Goal: Task Accomplishment & Management: Use online tool/utility

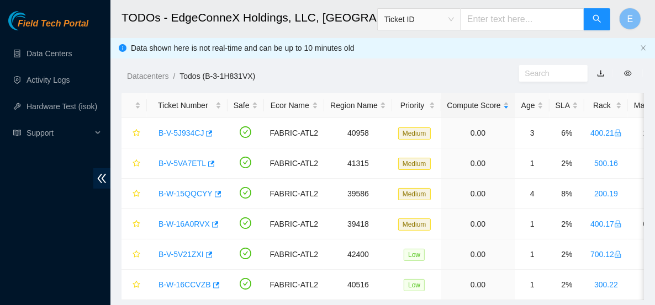
scroll to position [380, 0]
click at [36, 57] on link "Data Centers" at bounding box center [48, 53] width 45 height 9
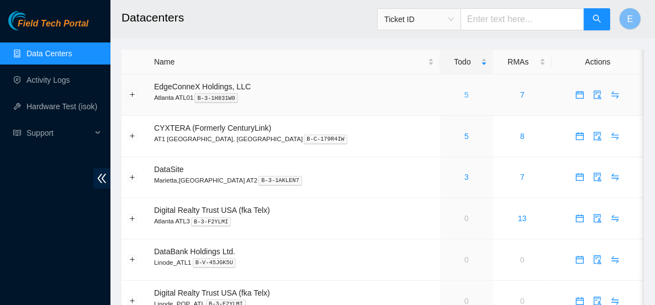
click at [464, 96] on link "5" at bounding box center [466, 95] width 4 height 9
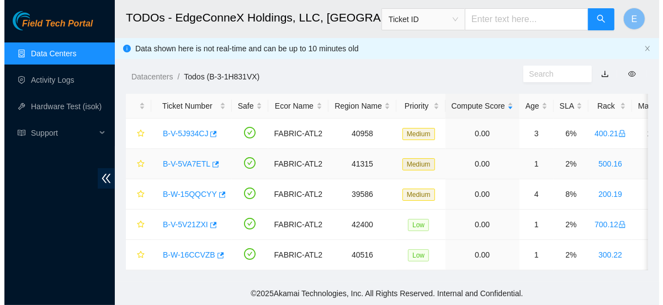
scroll to position [6, 0]
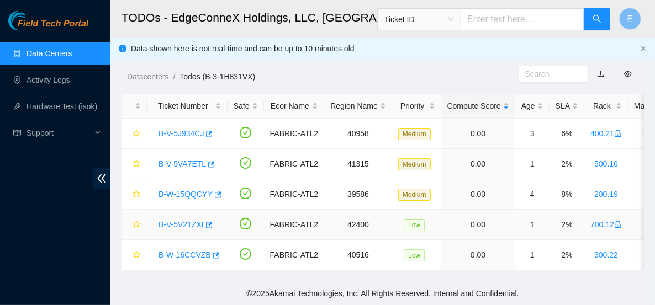
click at [188, 220] on link "B-V-5V21ZXI" at bounding box center [180, 224] width 45 height 9
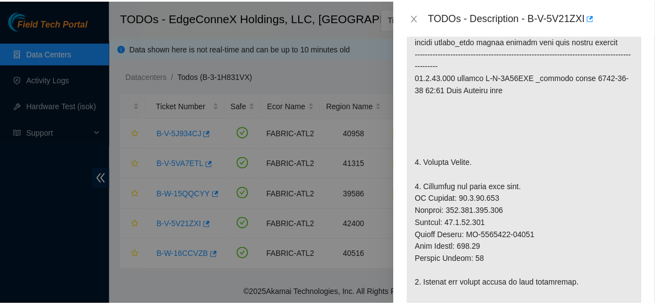
scroll to position [295, 0]
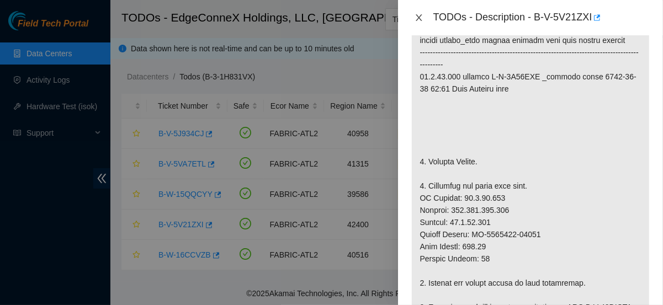
click at [416, 15] on icon "close" at bounding box center [418, 17] width 9 height 9
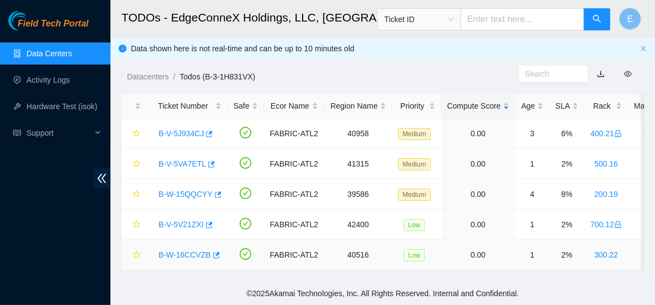
click at [183, 251] on link "B-W-16CCVZB" at bounding box center [184, 255] width 52 height 9
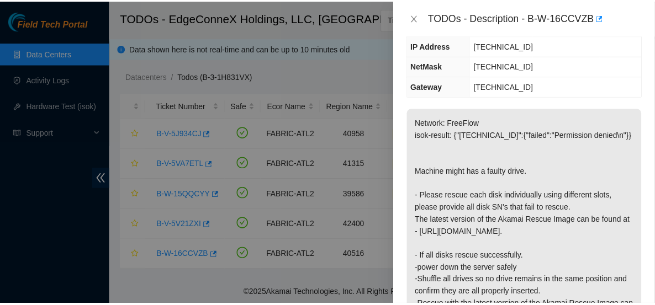
scroll to position [141, 0]
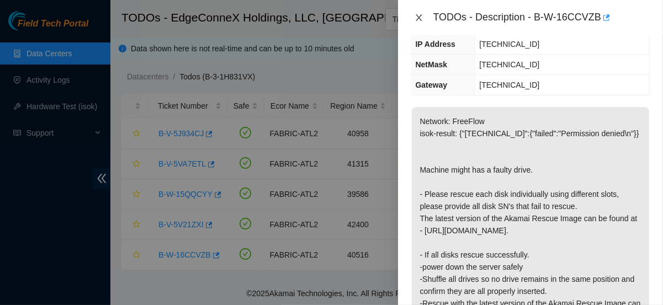
click at [419, 17] on icon "close" at bounding box center [419, 17] width 6 height 7
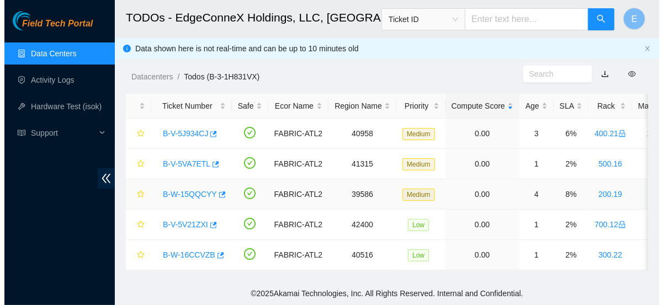
scroll to position [153, 0]
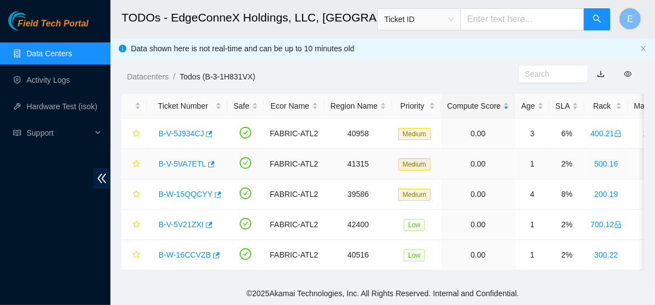
click at [195, 159] on link "B-V-5VA7ETL" at bounding box center [181, 163] width 47 height 9
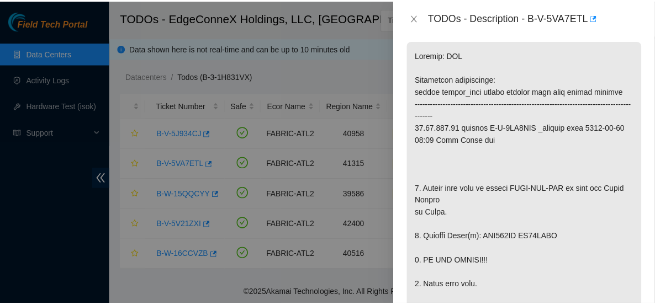
scroll to position [200, 0]
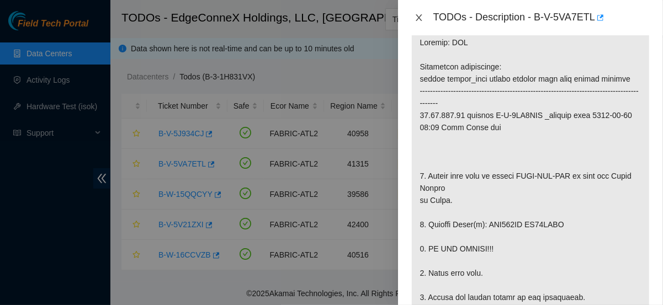
click at [417, 19] on icon "close" at bounding box center [418, 17] width 9 height 9
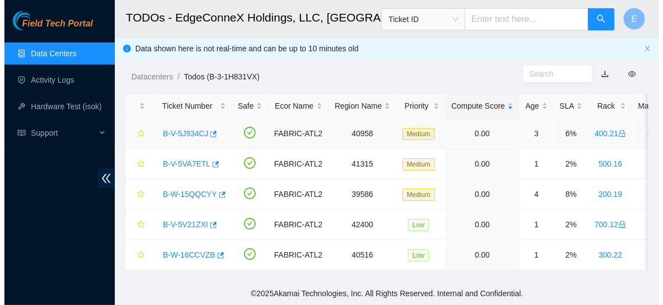
scroll to position [236, 0]
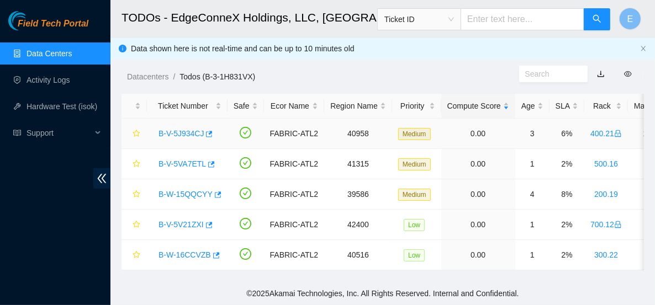
click at [185, 129] on link "B-V-5J934CJ" at bounding box center [180, 133] width 45 height 9
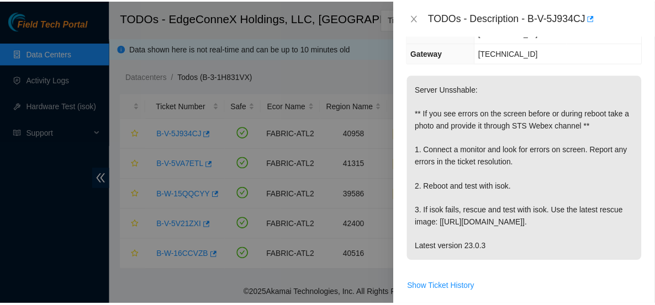
scroll to position [173, 0]
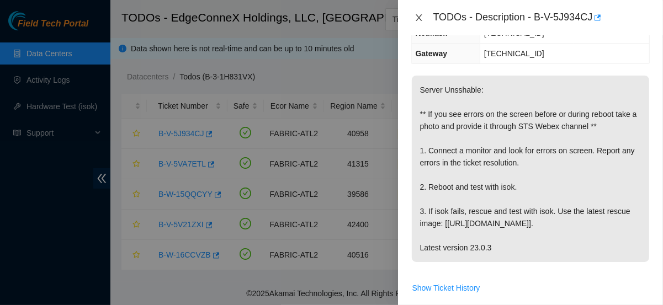
click at [415, 22] on icon "close" at bounding box center [418, 17] width 9 height 9
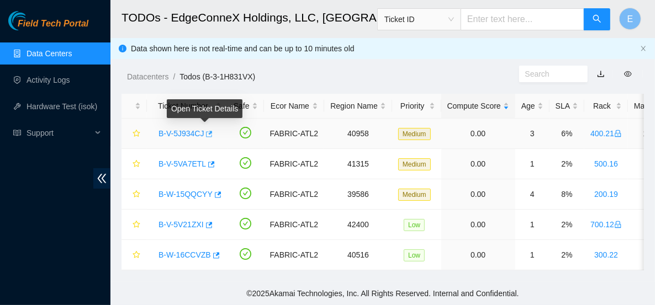
click at [204, 132] on button "button" at bounding box center [208, 134] width 9 height 18
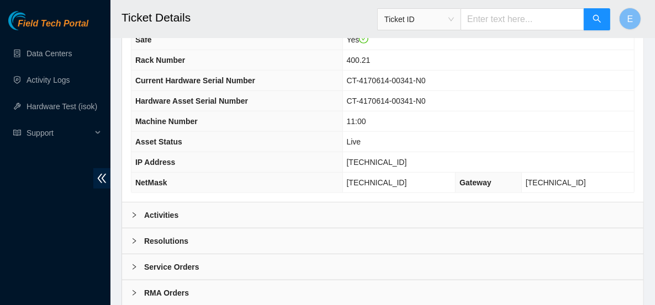
scroll to position [474, 0]
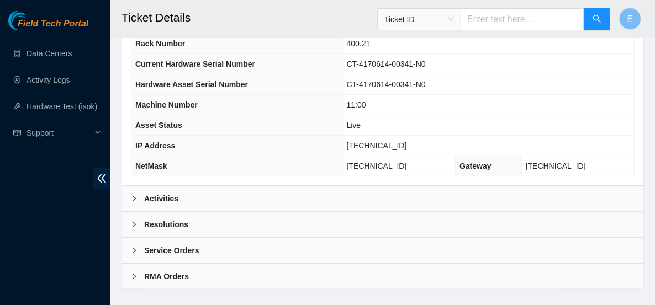
click at [351, 212] on div "Resolutions" at bounding box center [382, 224] width 521 height 25
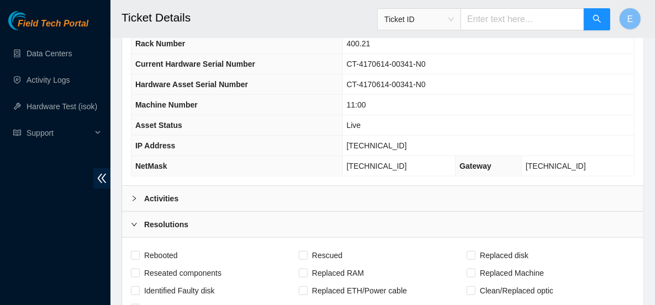
click at [351, 212] on div "Resolutions" at bounding box center [382, 224] width 521 height 25
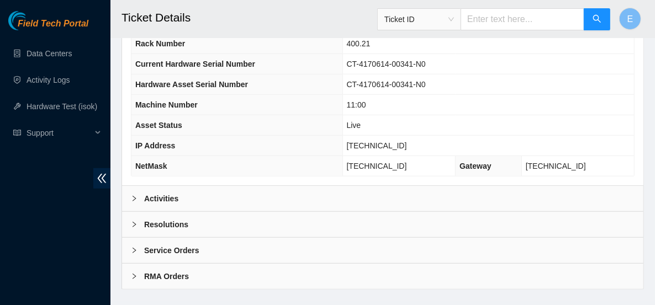
click at [334, 186] on div "Activities" at bounding box center [382, 198] width 521 height 25
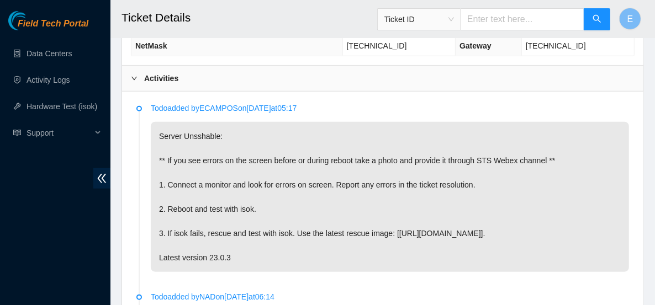
scroll to position [594, 0]
